Goal: Task Accomplishment & Management: Manage account settings

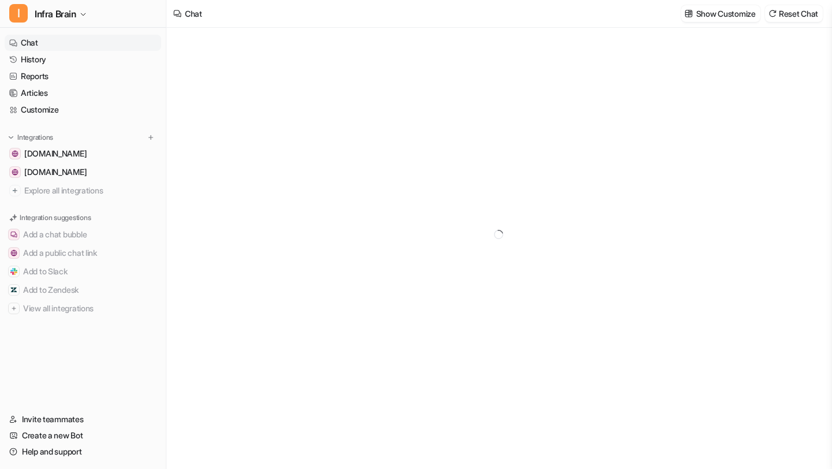
type textarea "**********"
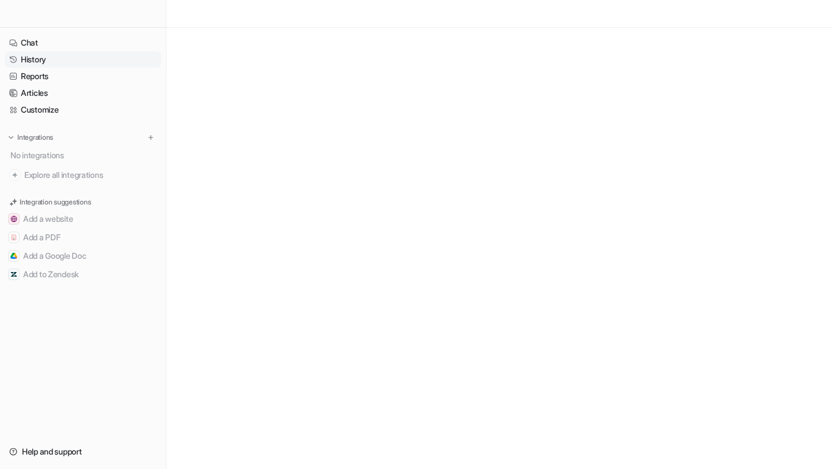
click at [55, 61] on link "History" at bounding box center [83, 59] width 157 height 16
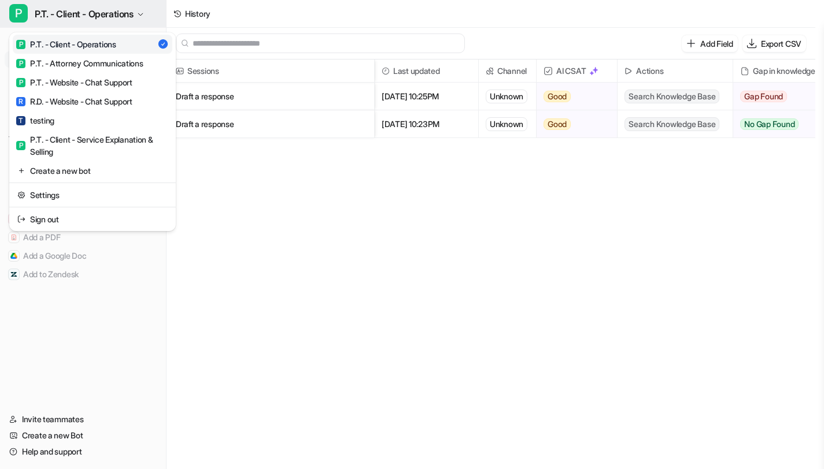
click at [80, 16] on span "P.T. - Client - Operations" at bounding box center [84, 14] width 99 height 16
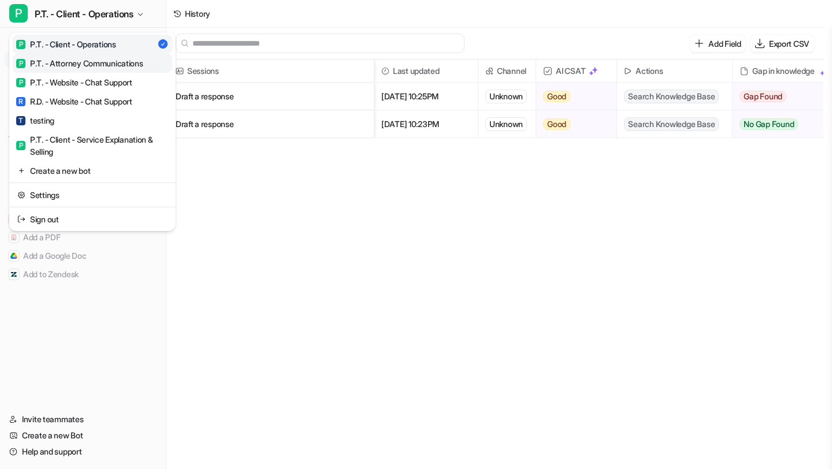
click at [72, 68] on div "P P.T. - Attorney Communications" at bounding box center [79, 63] width 127 height 12
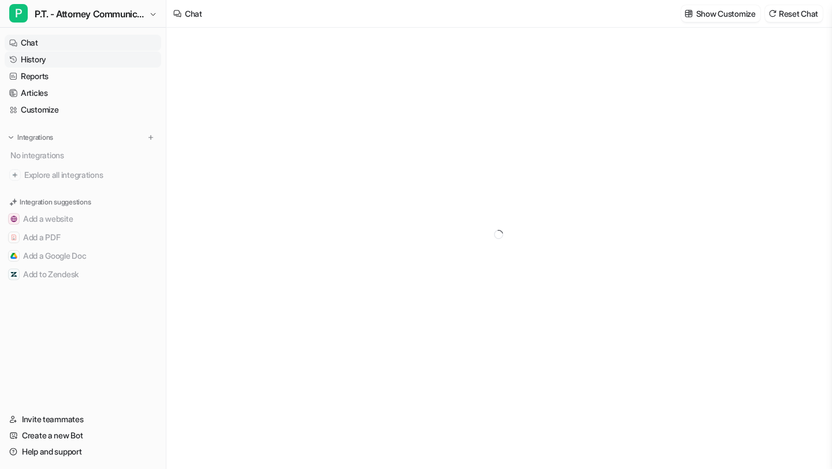
type textarea "**********"
click at [72, 61] on link "History" at bounding box center [83, 59] width 157 height 16
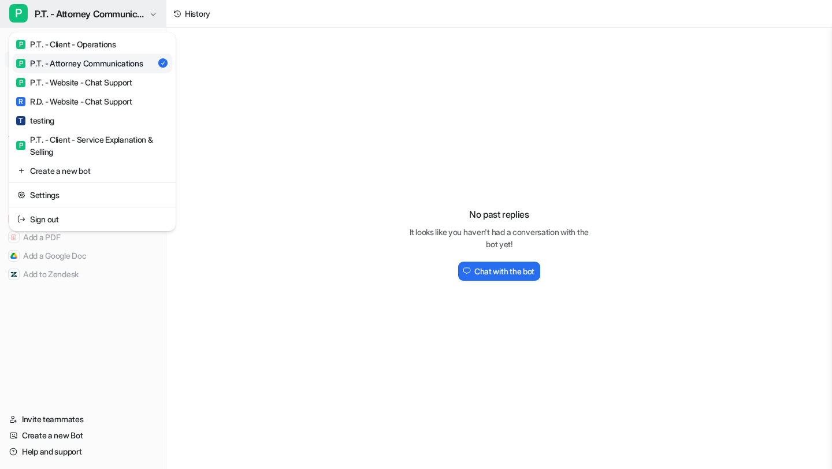
click at [86, 10] on span "P.T. - Attorney Communications" at bounding box center [91, 14] width 112 height 16
click at [71, 77] on div "P P.T. - Website - Chat Support" at bounding box center [74, 82] width 116 height 12
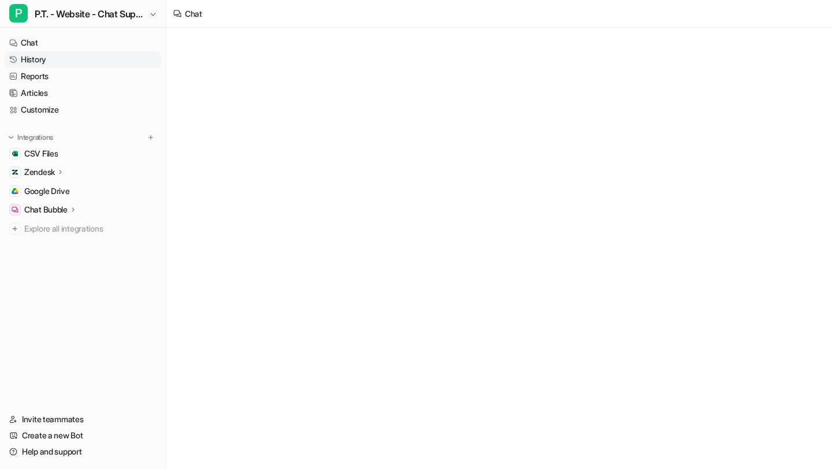
click at [70, 61] on link "History" at bounding box center [83, 59] width 157 height 16
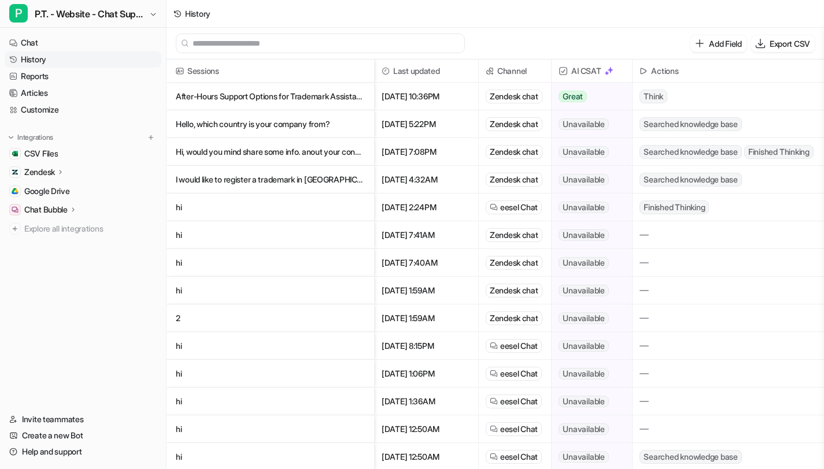
click at [81, 34] on nav "Chat History Reports Articles Customize Integrations CSV Files Zendesk Overview…" at bounding box center [83, 216] width 166 height 372
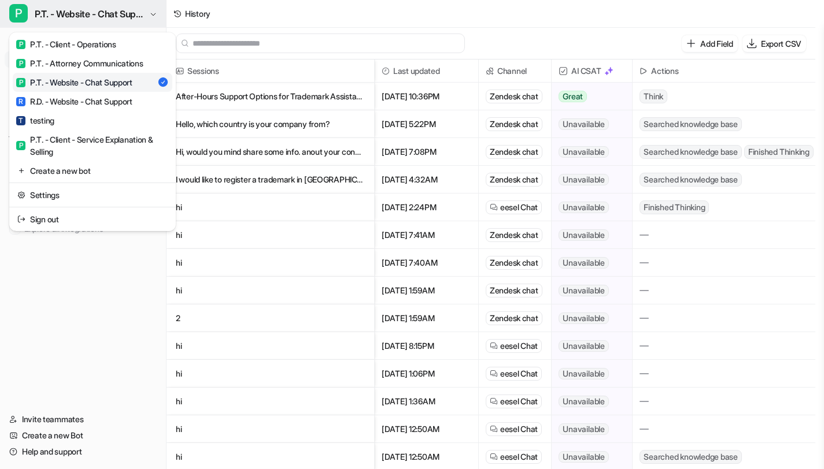
click at [87, 19] on span "P.T. - Website - Chat Support" at bounding box center [91, 14] width 112 height 16
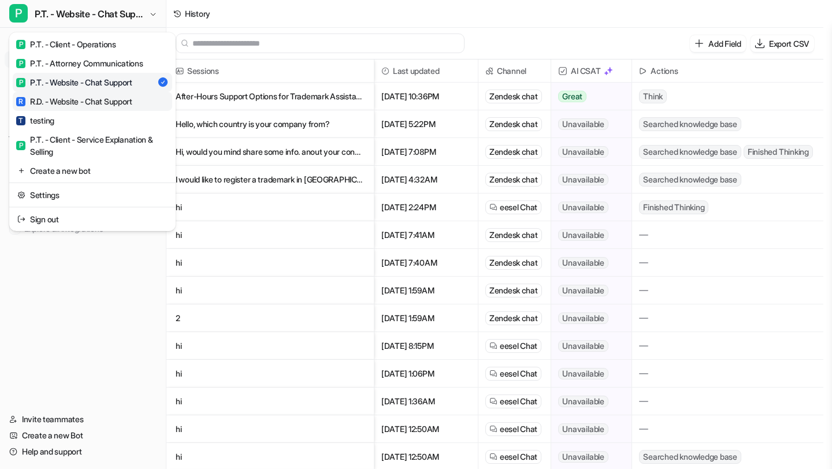
click at [76, 99] on div "R R.D. - Website - Chat Support" at bounding box center [74, 101] width 116 height 12
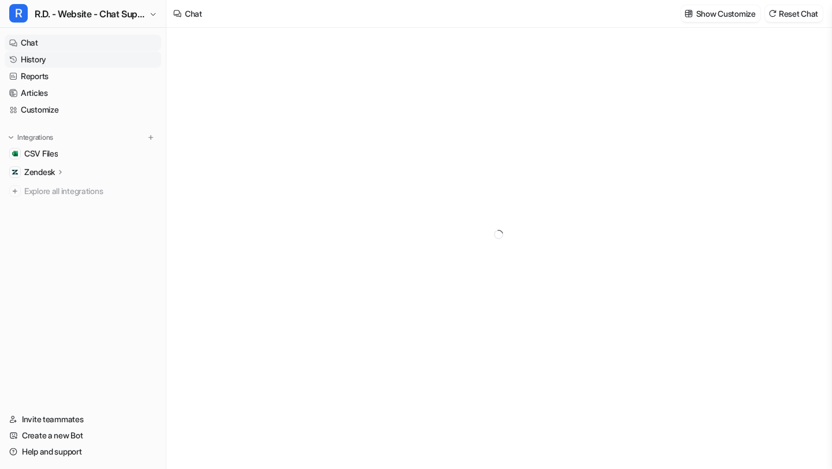
click at [80, 58] on link "History" at bounding box center [83, 59] width 157 height 16
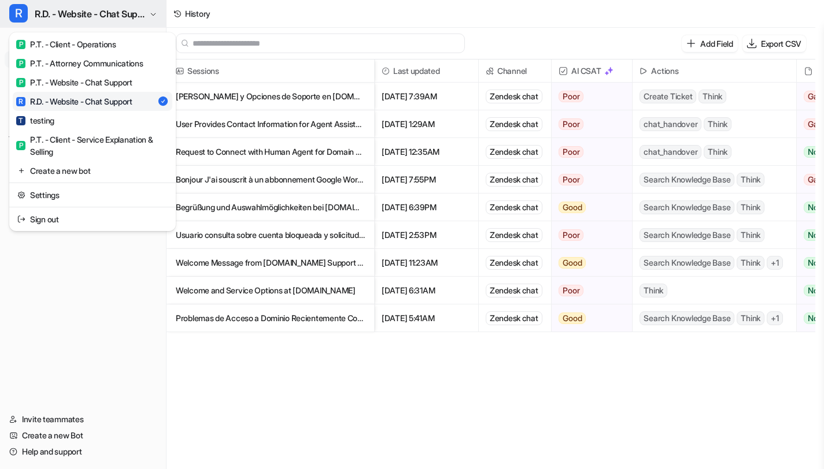
click at [94, 20] on span "R.D. - Website - Chat Support" at bounding box center [91, 14] width 112 height 16
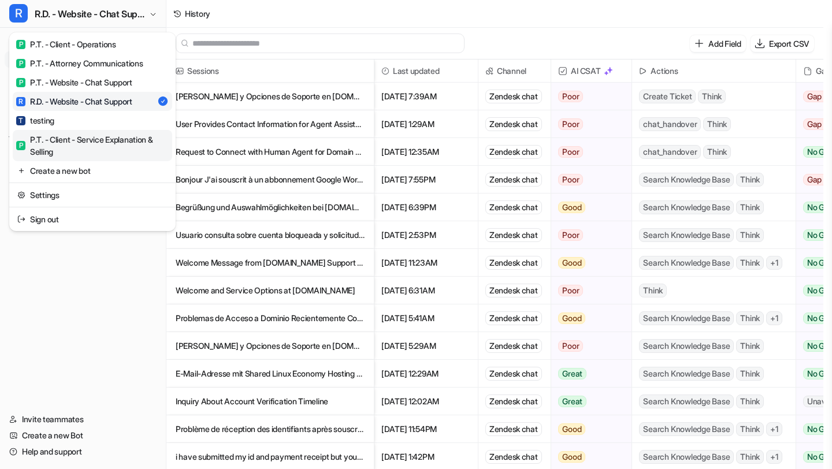
click at [76, 140] on div "P P.T. - Client - Service Explanation & Selling" at bounding box center [92, 146] width 153 height 24
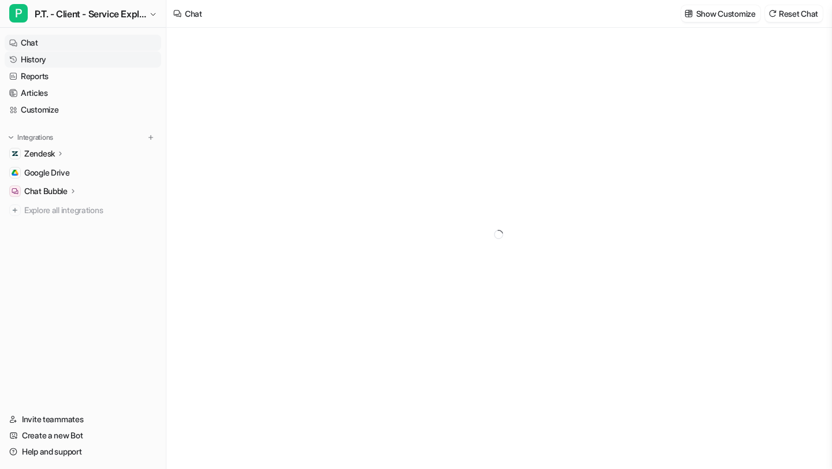
type textarea "**********"
click at [100, 61] on link "History" at bounding box center [83, 59] width 157 height 16
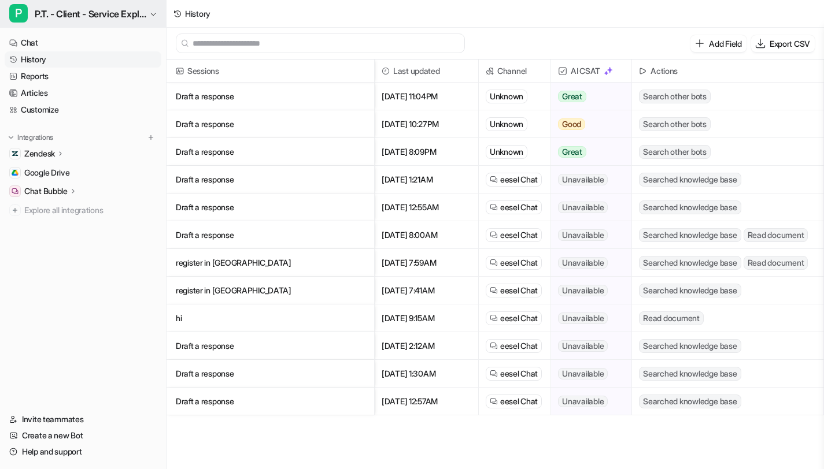
click at [116, 9] on span "P.T. - Client - Service Explanation & Selling" at bounding box center [91, 14] width 112 height 16
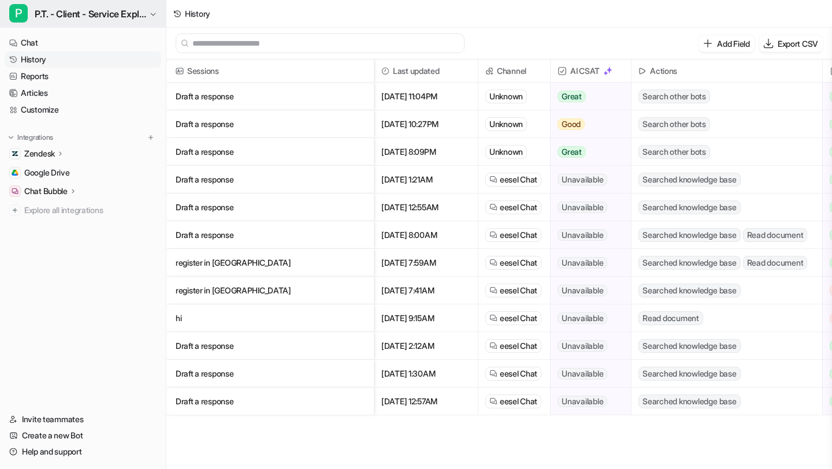
click at [110, 16] on span "P.T. - Client - Service Explanation & Selling" at bounding box center [91, 14] width 112 height 16
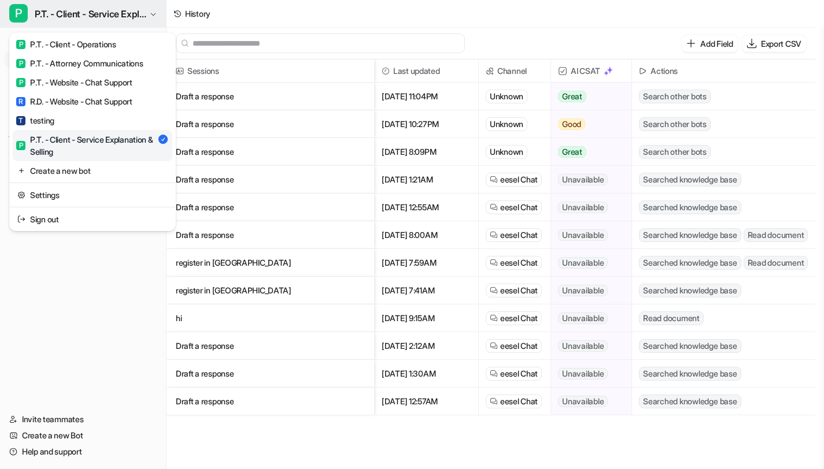
click at [123, 16] on span "P.T. - Client - Service Explanation & Selling" at bounding box center [91, 14] width 112 height 16
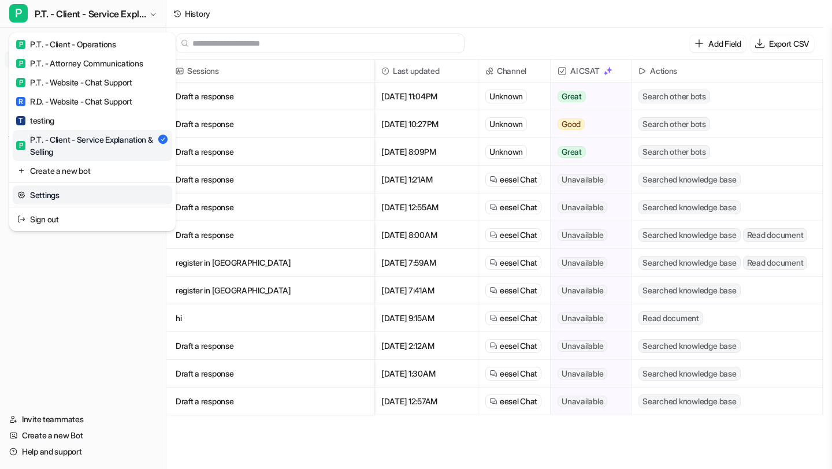
click at [55, 198] on link "Settings" at bounding box center [93, 195] width 160 height 19
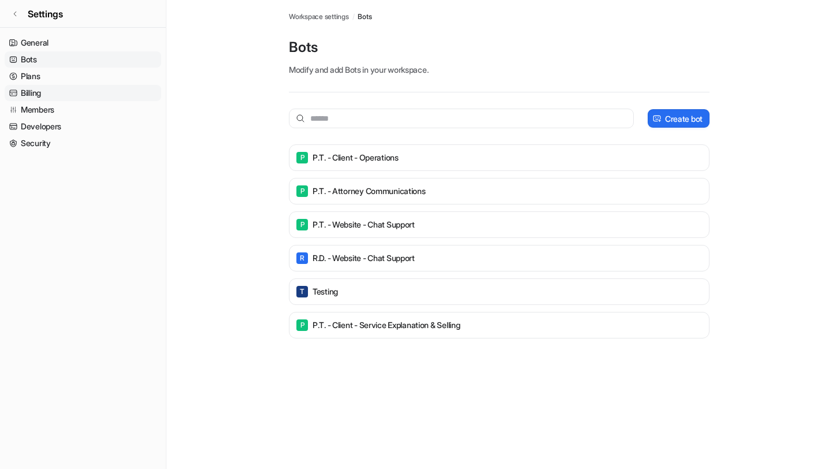
click at [87, 89] on link "Billing" at bounding box center [83, 93] width 157 height 16
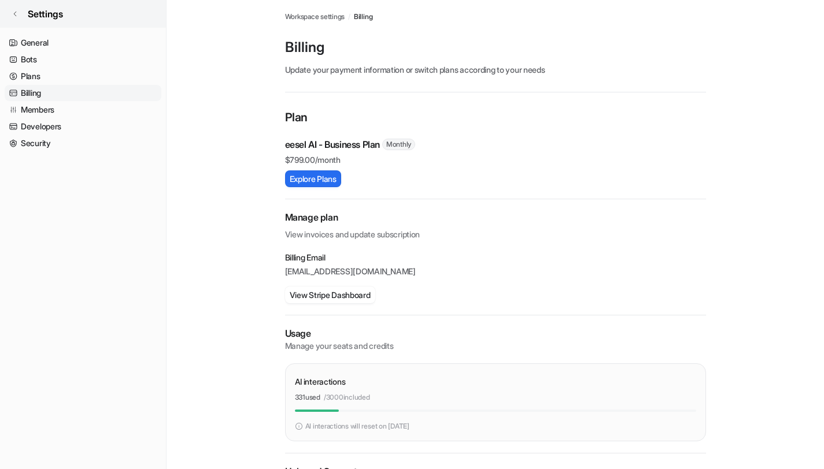
click at [35, 21] on link "Settings" at bounding box center [83, 14] width 166 height 28
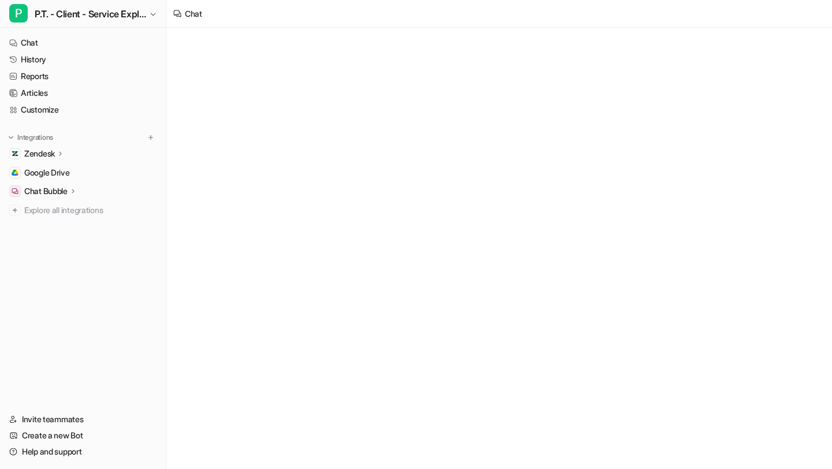
click at [31, 148] on p "Zendesk" at bounding box center [39, 154] width 31 height 12
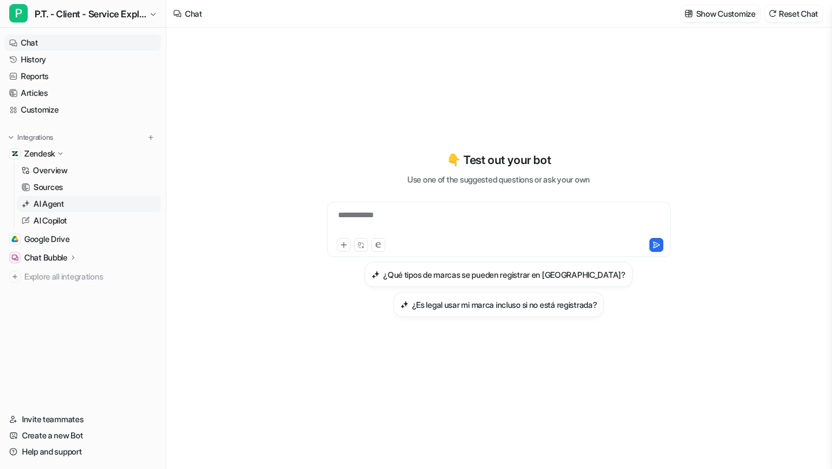
click at [39, 199] on p "AI Agent" at bounding box center [49, 204] width 31 height 12
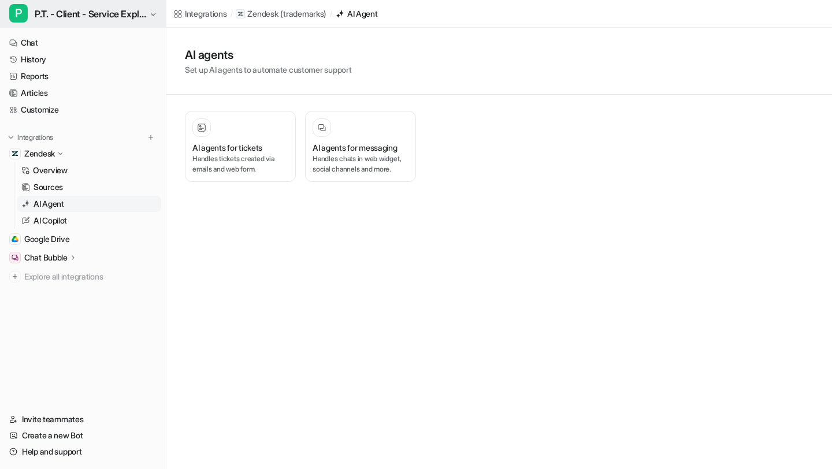
click at [147, 5] on button "P P.T. - Client - Service Explanation & Selling" at bounding box center [83, 14] width 166 height 28
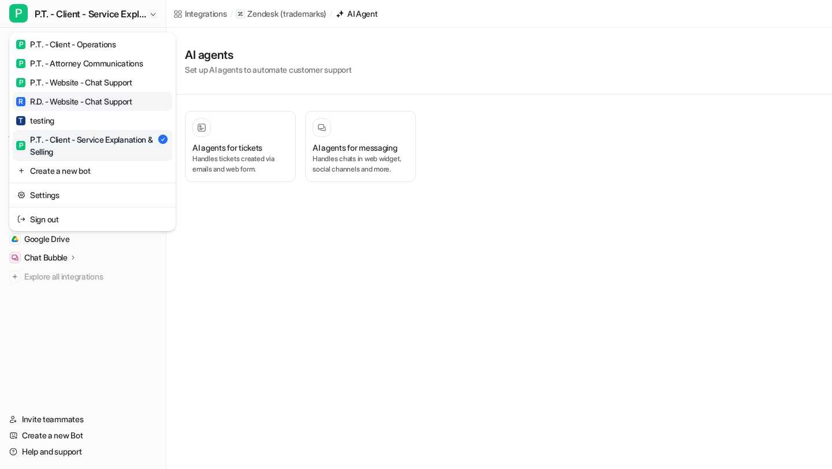
click at [123, 100] on div "R R.D. - Website - Chat Support" at bounding box center [74, 101] width 116 height 12
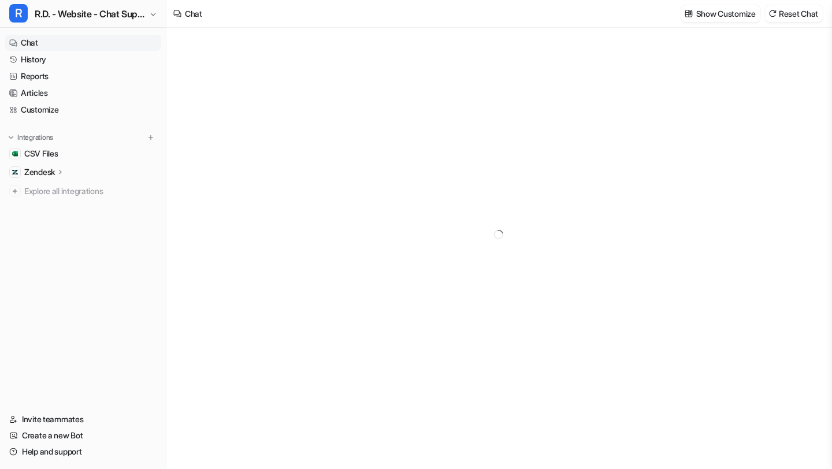
click at [100, 176] on div "Zendesk" at bounding box center [83, 172] width 157 height 16
click at [84, 225] on link "AI Agent" at bounding box center [89, 222] width 145 height 16
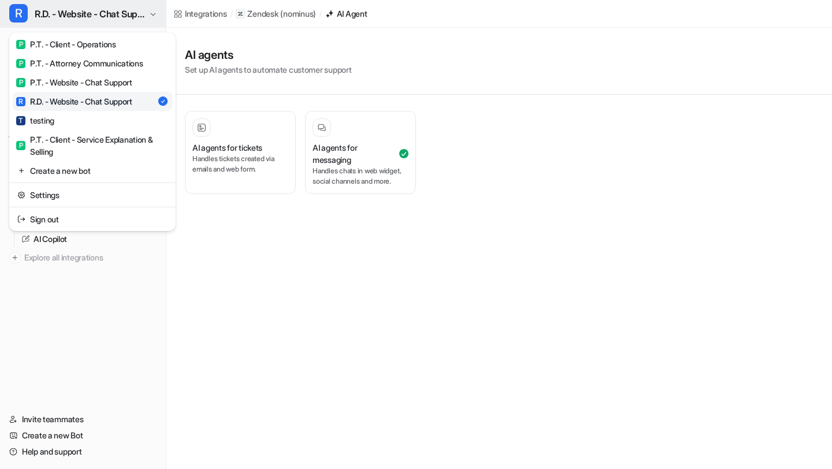
click at [138, 19] on span "R.D. - Website - Chat Support" at bounding box center [91, 14] width 112 height 16
click at [123, 84] on div "P P.T. - Website - Chat Support" at bounding box center [74, 82] width 116 height 12
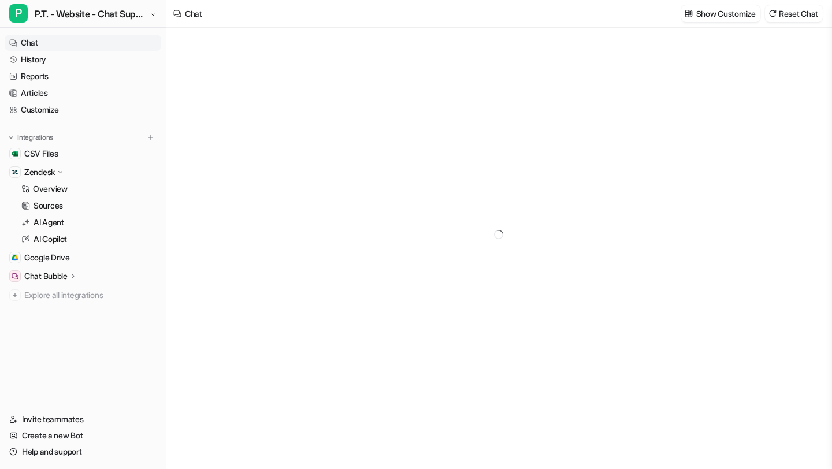
type textarea "**********"
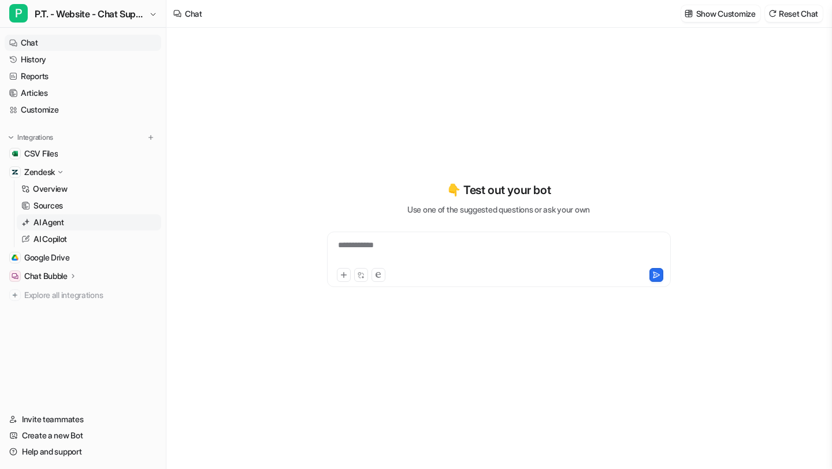
click at [73, 215] on link "AI Agent" at bounding box center [89, 222] width 145 height 16
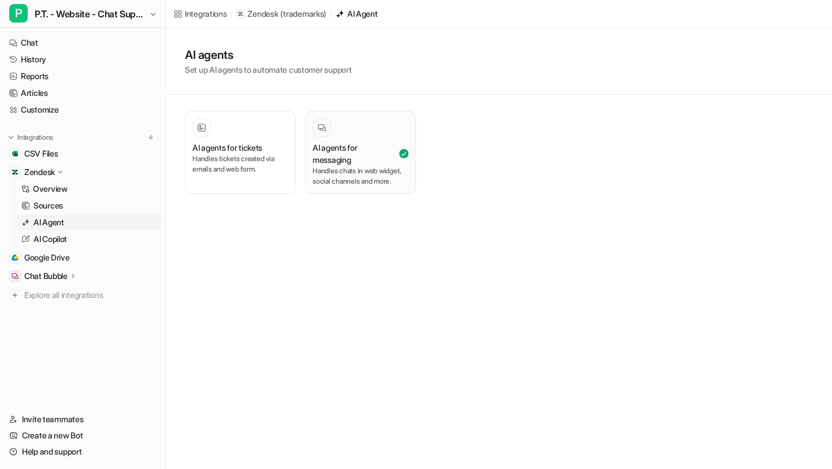
click at [383, 184] on p "Handles chats in web widget, social channels and more." at bounding box center [361, 176] width 96 height 21
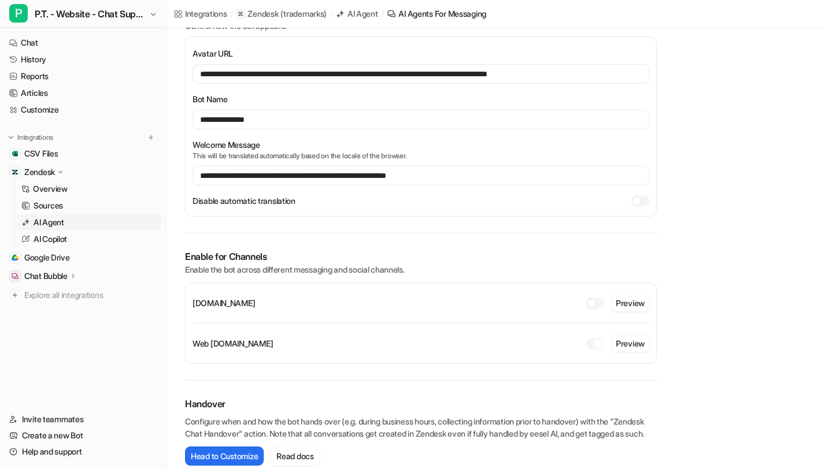
scroll to position [154, 0]
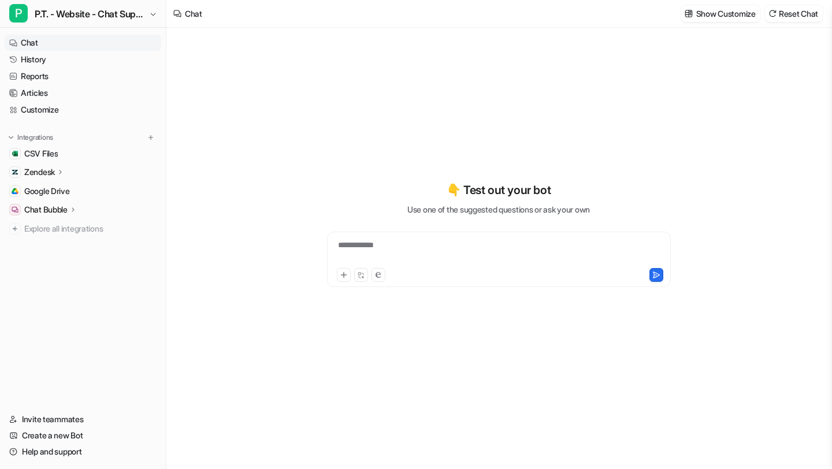
type textarea "**********"
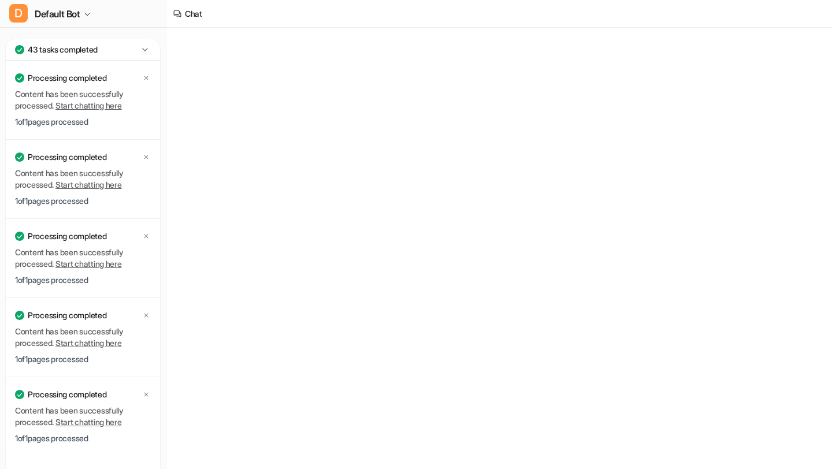
click at [144, 47] on icon at bounding box center [145, 50] width 12 height 12
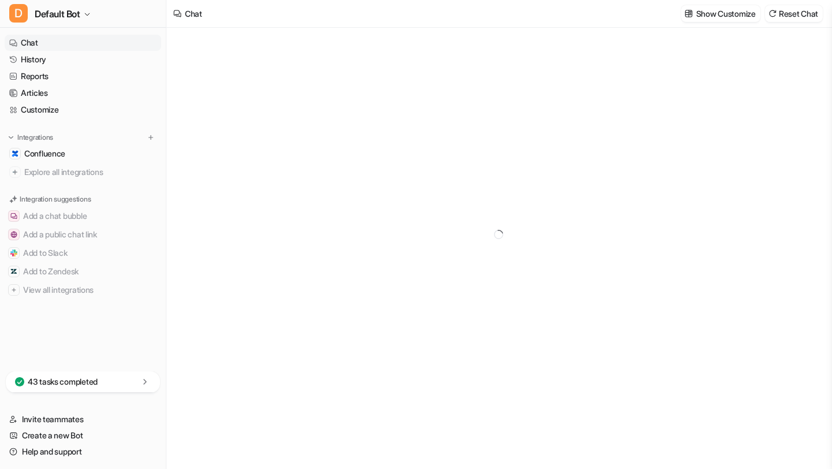
type textarea "**********"
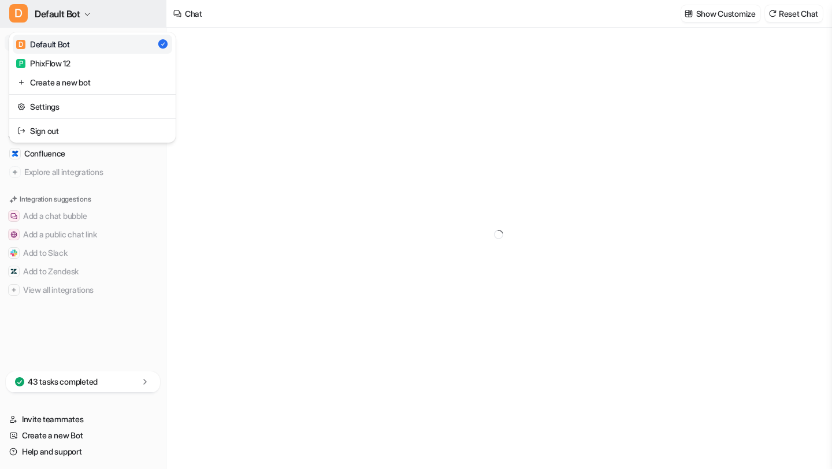
click at [110, 20] on button "D Default Bot" at bounding box center [83, 14] width 166 height 28
click at [97, 60] on link "P PhixFlow 12" at bounding box center [93, 63] width 160 height 19
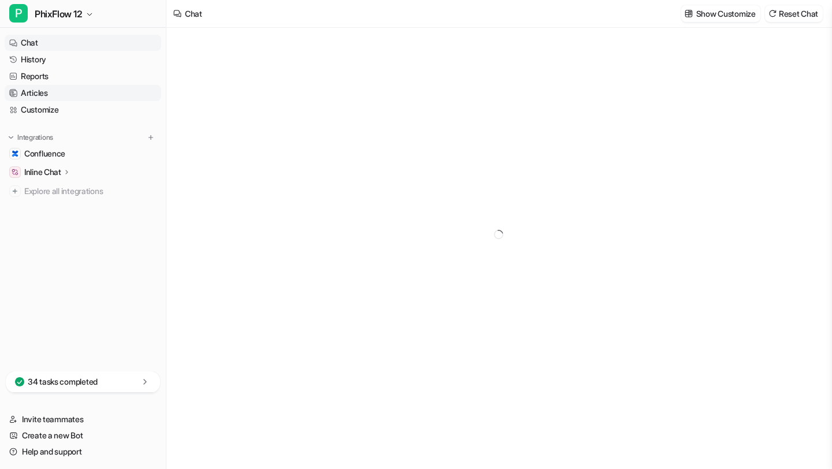
type textarea "**********"
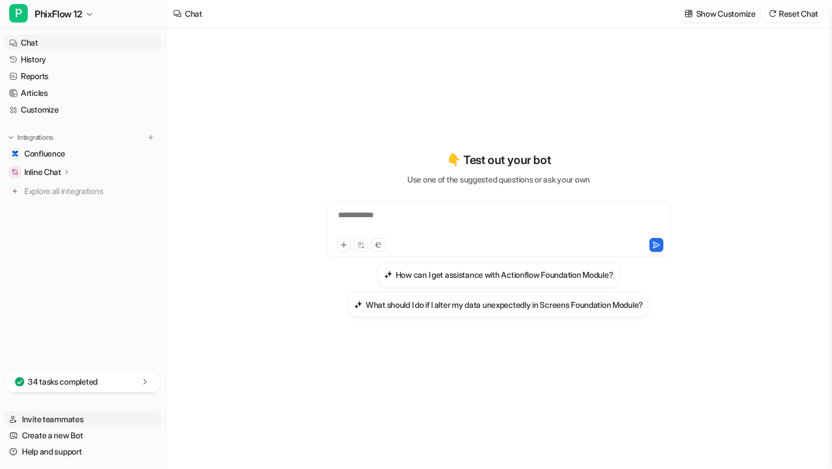
click at [39, 419] on link "Invite teammates" at bounding box center [83, 420] width 157 height 16
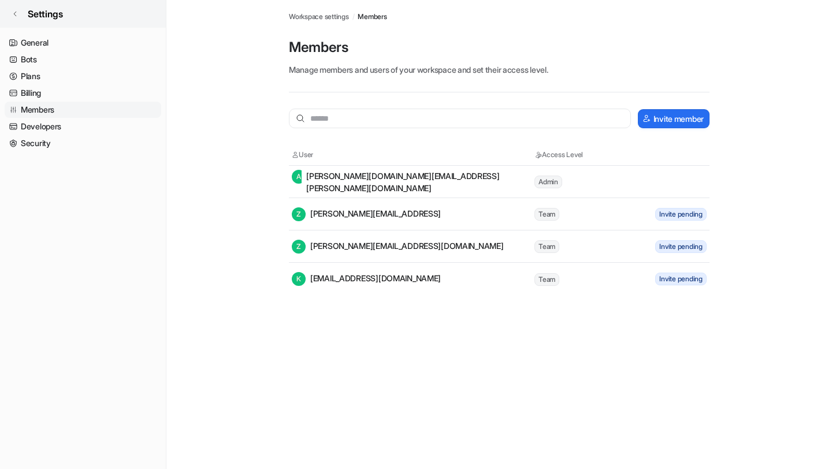
click at [23, 10] on link "Settings" at bounding box center [83, 14] width 166 height 28
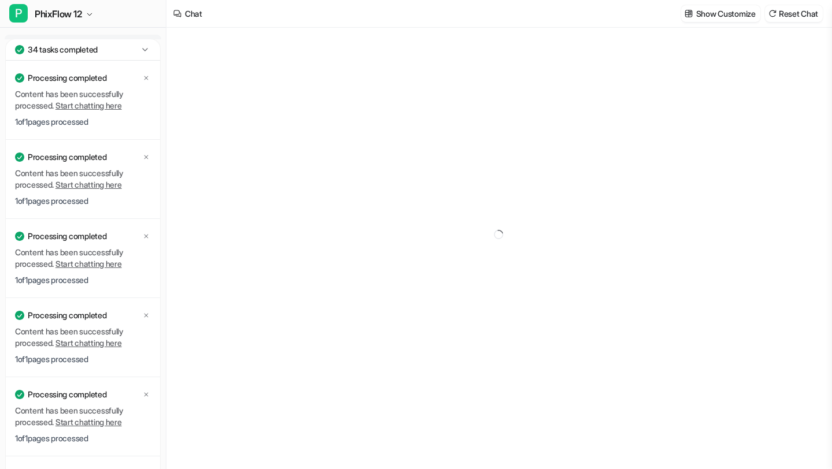
click at [130, 50] on div "34 tasks completed" at bounding box center [83, 49] width 154 height 21
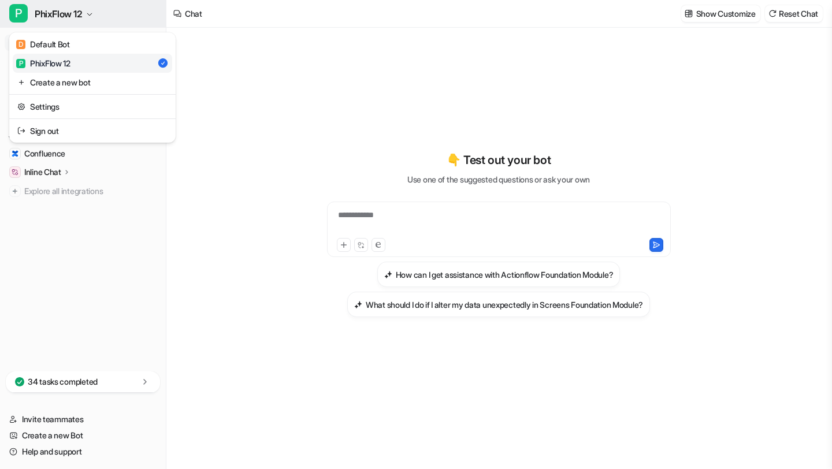
click at [88, 14] on icon "button" at bounding box center [89, 14] width 7 height 7
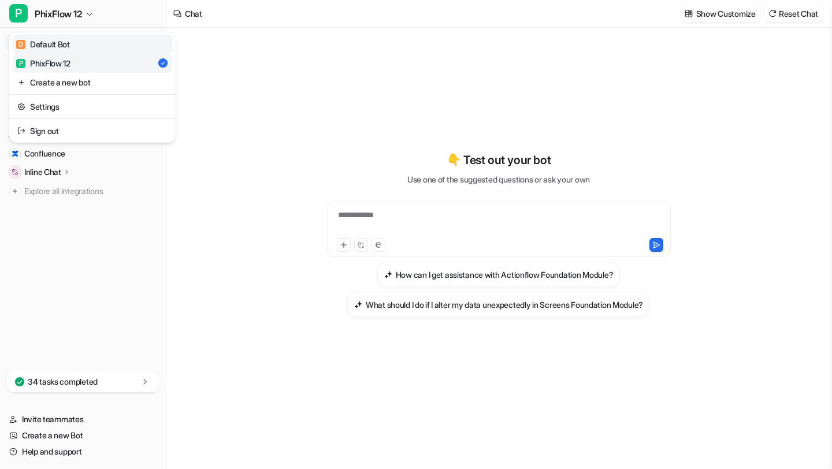
click at [83, 47] on link "D Default Bot" at bounding box center [93, 44] width 160 height 19
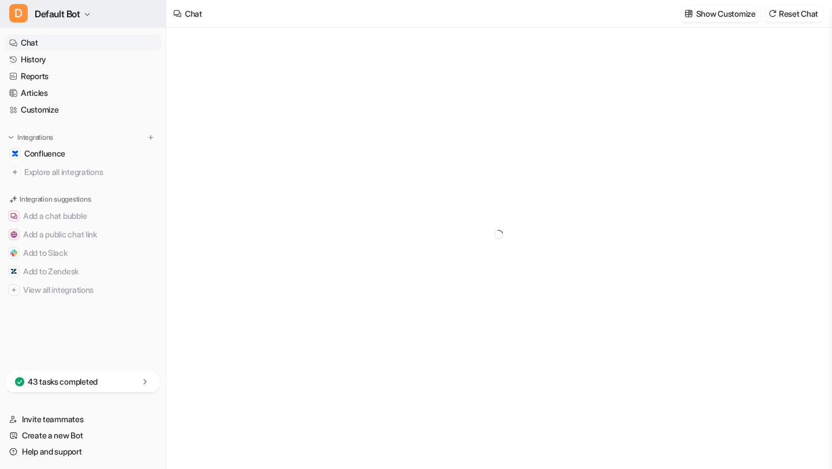
click at [102, 16] on button "D Default Bot" at bounding box center [83, 14] width 166 height 28
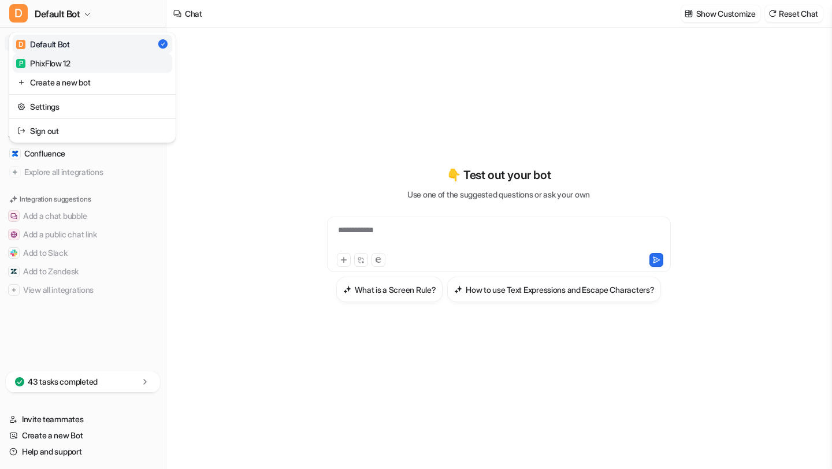
click at [84, 61] on link "P PhixFlow 12" at bounding box center [93, 63] width 160 height 19
